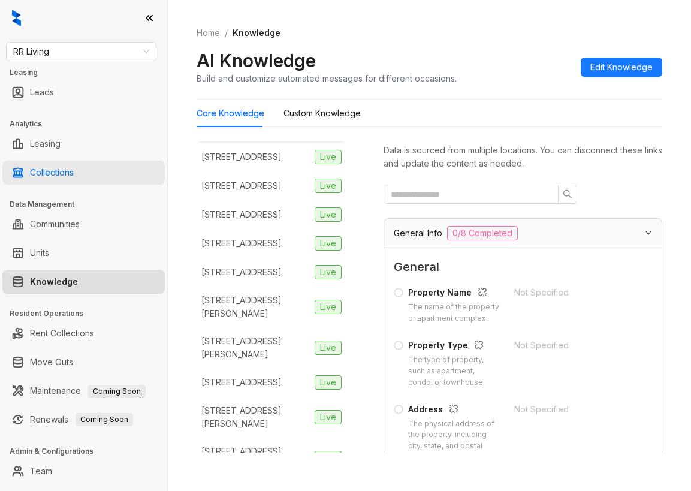
scroll to position [53, 0]
